Goal: Information Seeking & Learning: Learn about a topic

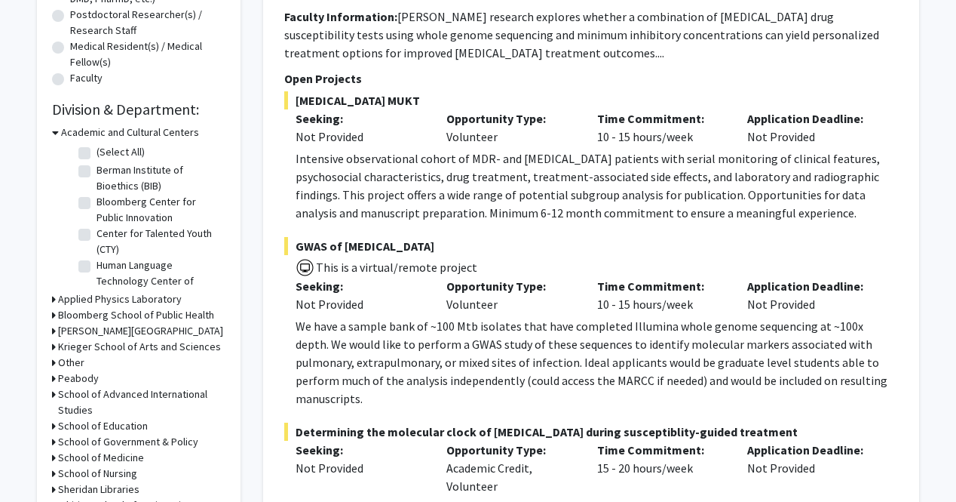
scroll to position [365, 0]
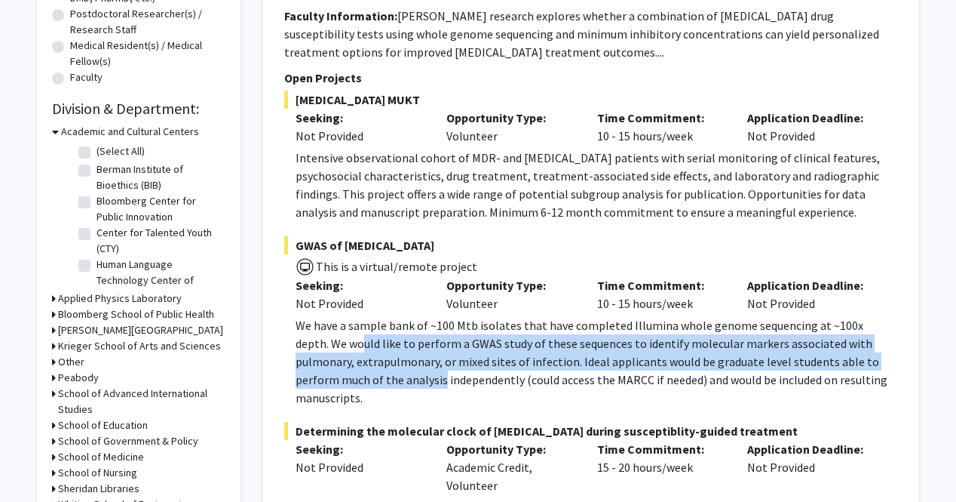
drag, startPoint x: 354, startPoint y: 374, endPoint x: 330, endPoint y: 336, distance: 44.4
click at [330, 336] on p "We have a sample bank of ~100 Mtb isolates that have completed Illumina whole g…" at bounding box center [597, 361] width 603 height 91
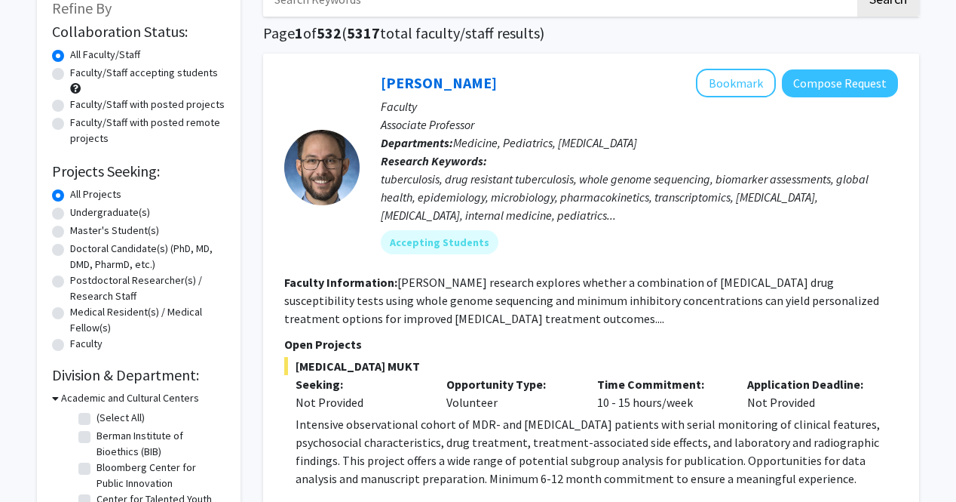
scroll to position [98, 0]
click at [70, 216] on label "Undergraduate(s)" at bounding box center [110, 213] width 80 height 16
click at [70, 215] on input "Undergraduate(s)" at bounding box center [75, 210] width 10 height 10
radio input "true"
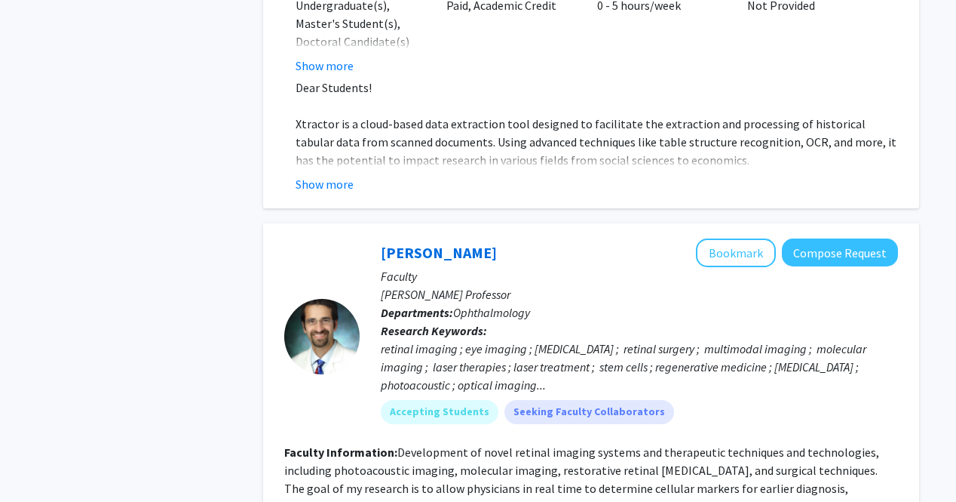
scroll to position [1454, 0]
click at [409, 242] on link "Yannis Paulus" at bounding box center [439, 251] width 116 height 19
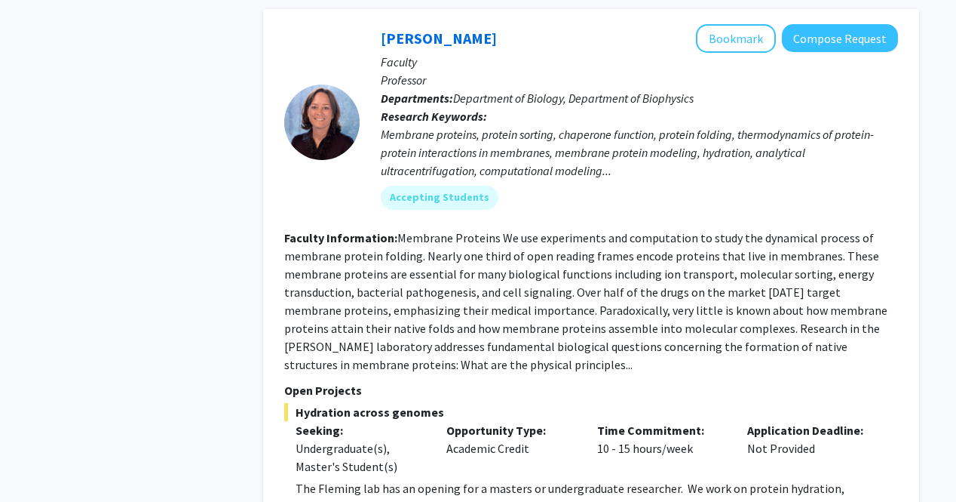
scroll to position [2288, 0]
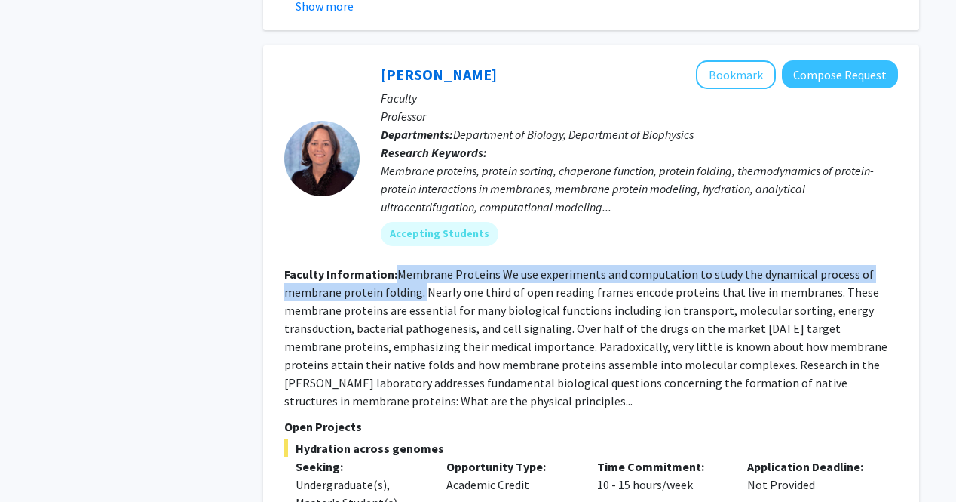
drag, startPoint x: 397, startPoint y: 185, endPoint x: 422, endPoint y: 207, distance: 34.2
click at [422, 266] on fg-read-more "Membrane Proteins We use experiments and computation to study the dynamical pro…" at bounding box center [585, 337] width 603 height 142
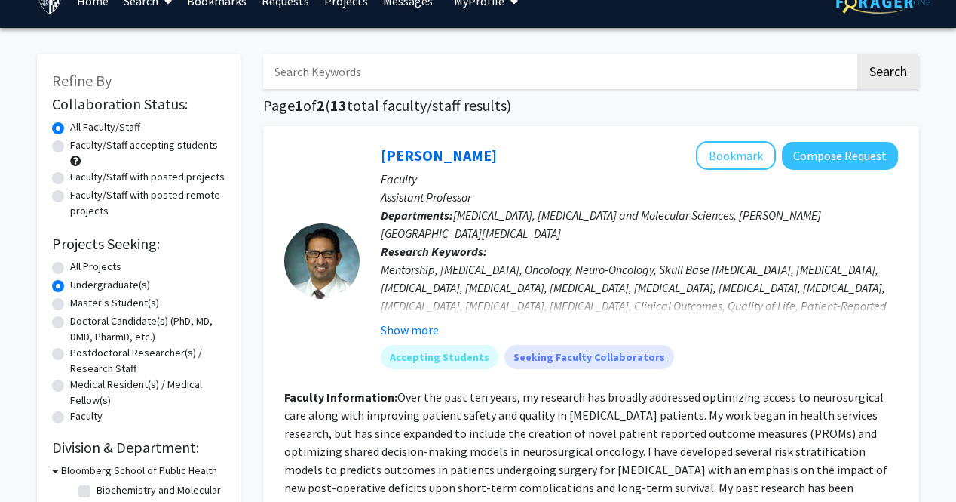
scroll to position [0, 0]
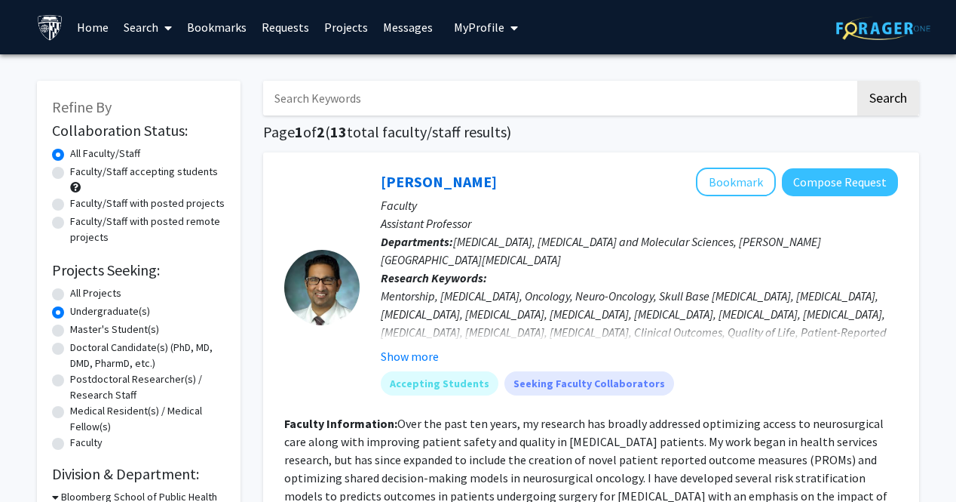
click at [348, 100] on input "Search Keywords" at bounding box center [559, 98] width 592 height 35
type input "neuro"
click at [858, 81] on button "Search" at bounding box center [889, 98] width 62 height 35
radio input "true"
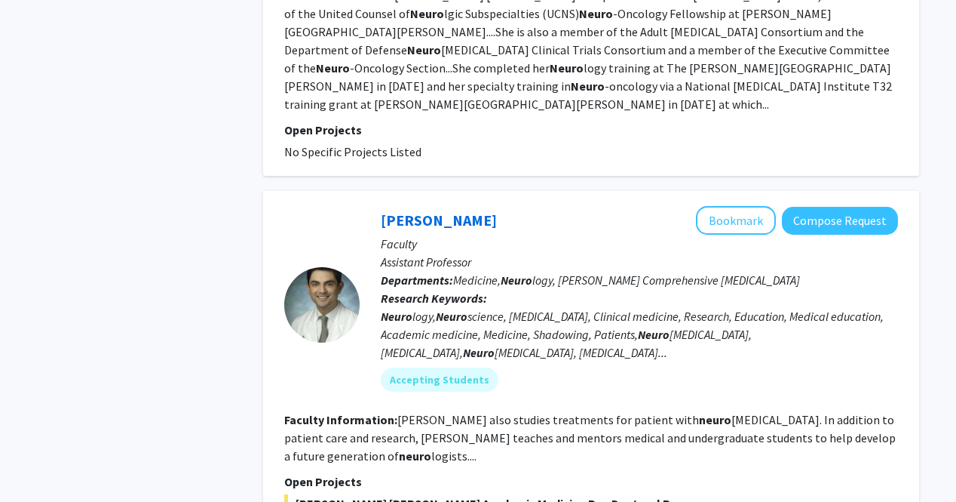
scroll to position [2675, 0]
click at [413, 210] on link "Carlos Romo" at bounding box center [439, 219] width 116 height 19
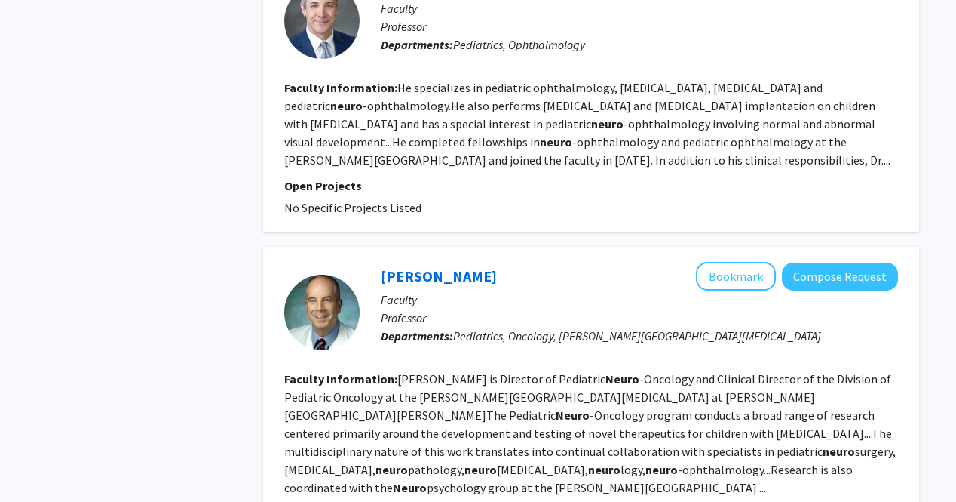
scroll to position [3495, 0]
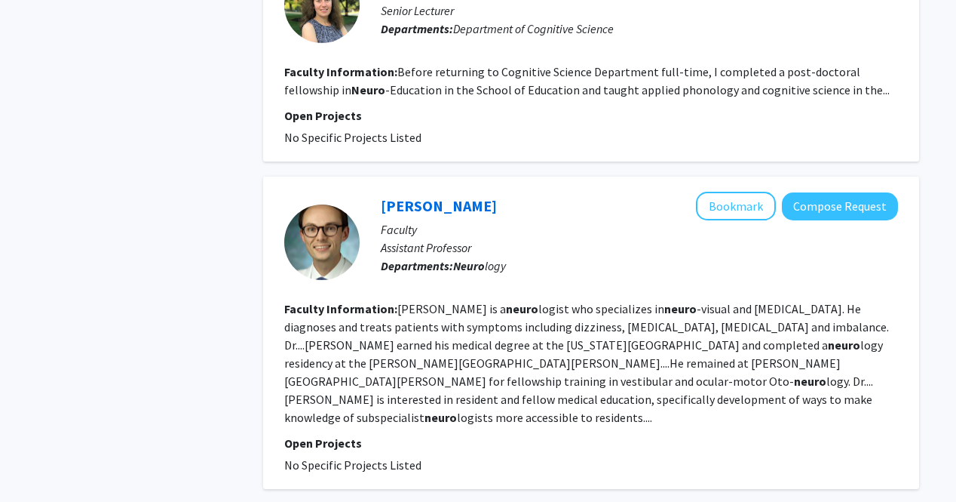
scroll to position [2725, 0]
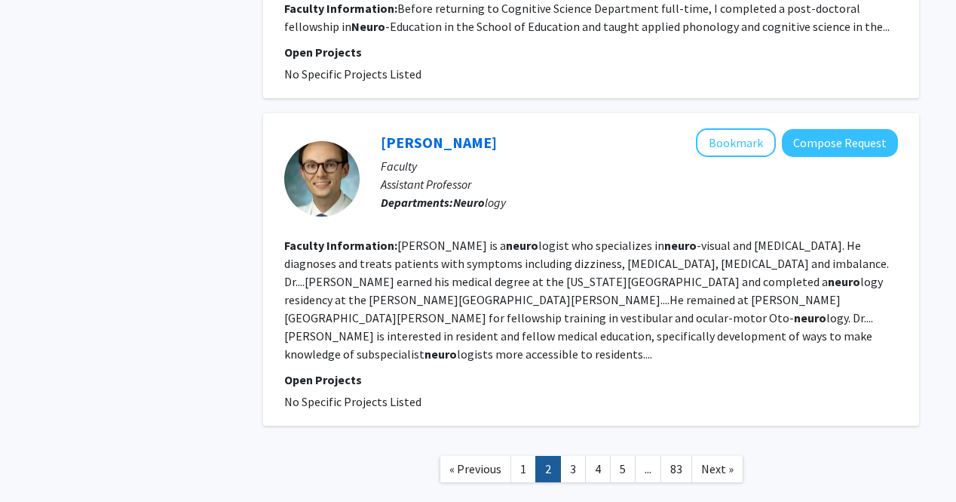
click at [568, 456] on link "3" at bounding box center [573, 469] width 26 height 26
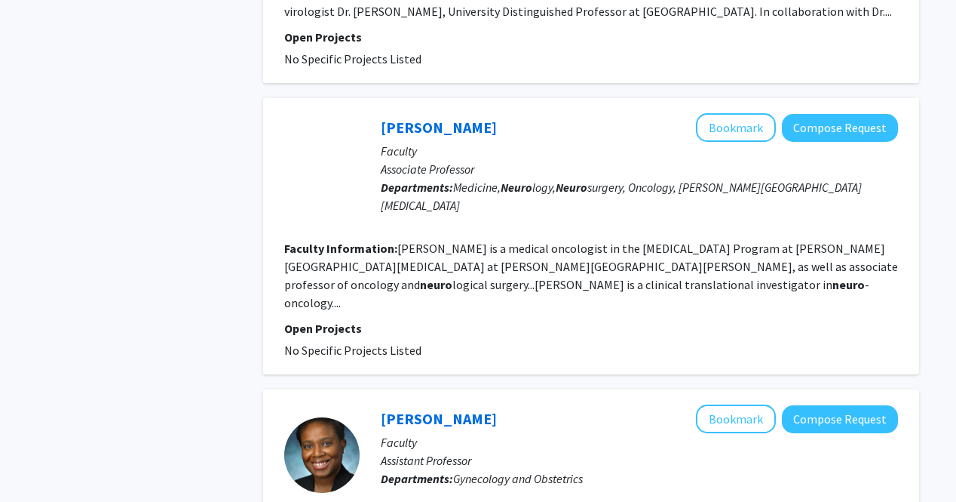
scroll to position [2418, 0]
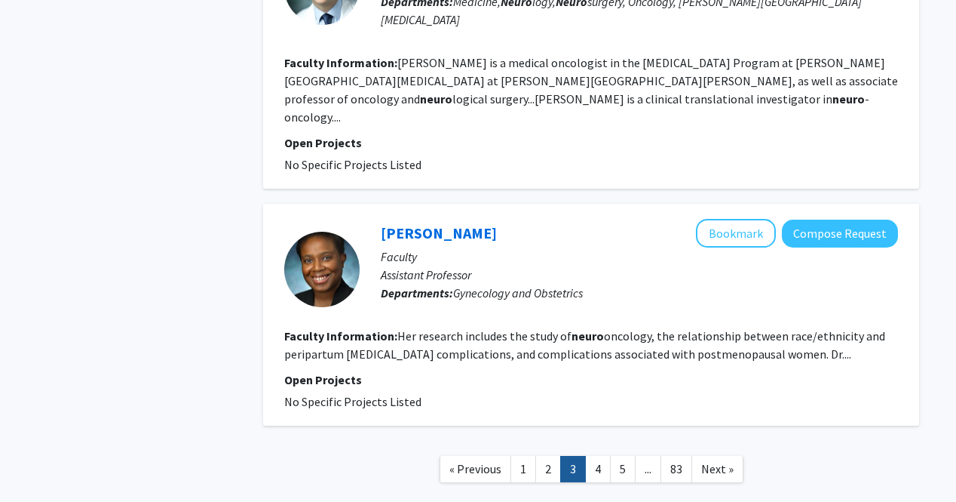
click at [600, 456] on link "4" at bounding box center [598, 469] width 26 height 26
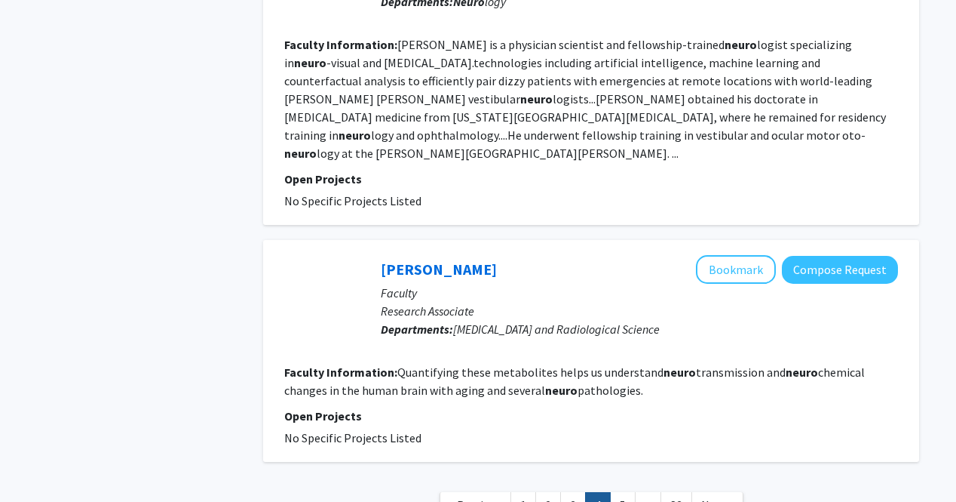
scroll to position [2696, 0]
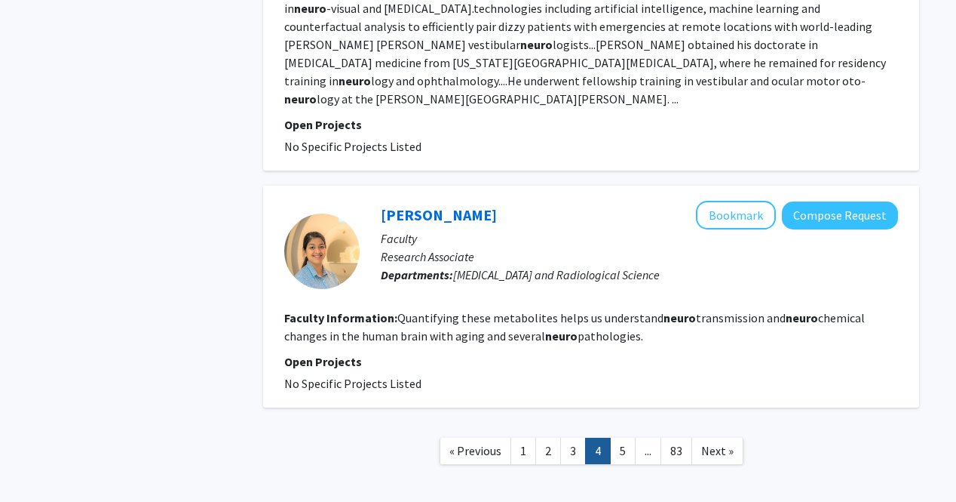
click at [619, 437] on link "5" at bounding box center [623, 450] width 26 height 26
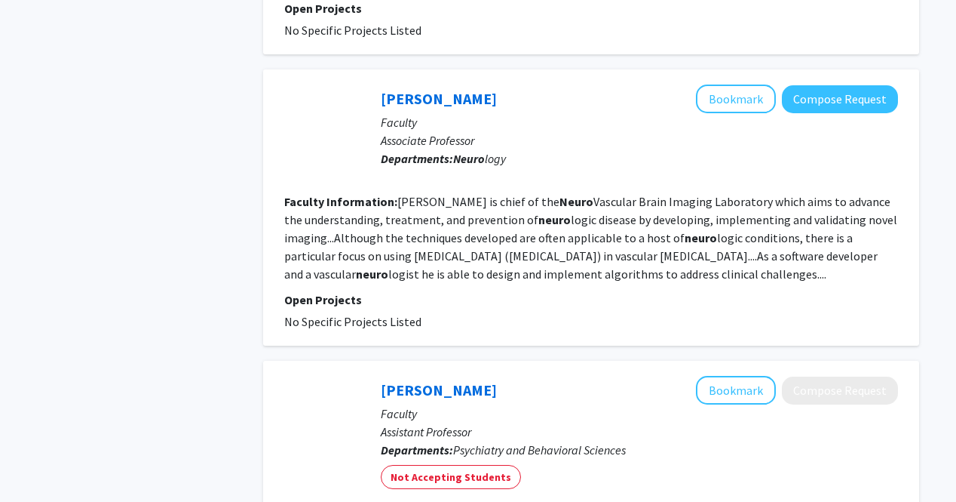
scroll to position [1314, 0]
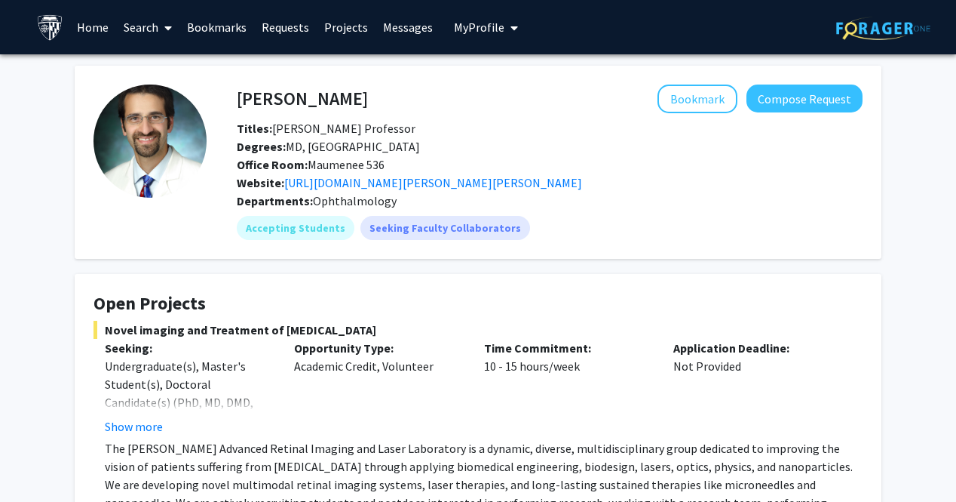
scroll to position [56, 0]
